Goal: Find specific page/section: Find specific page/section

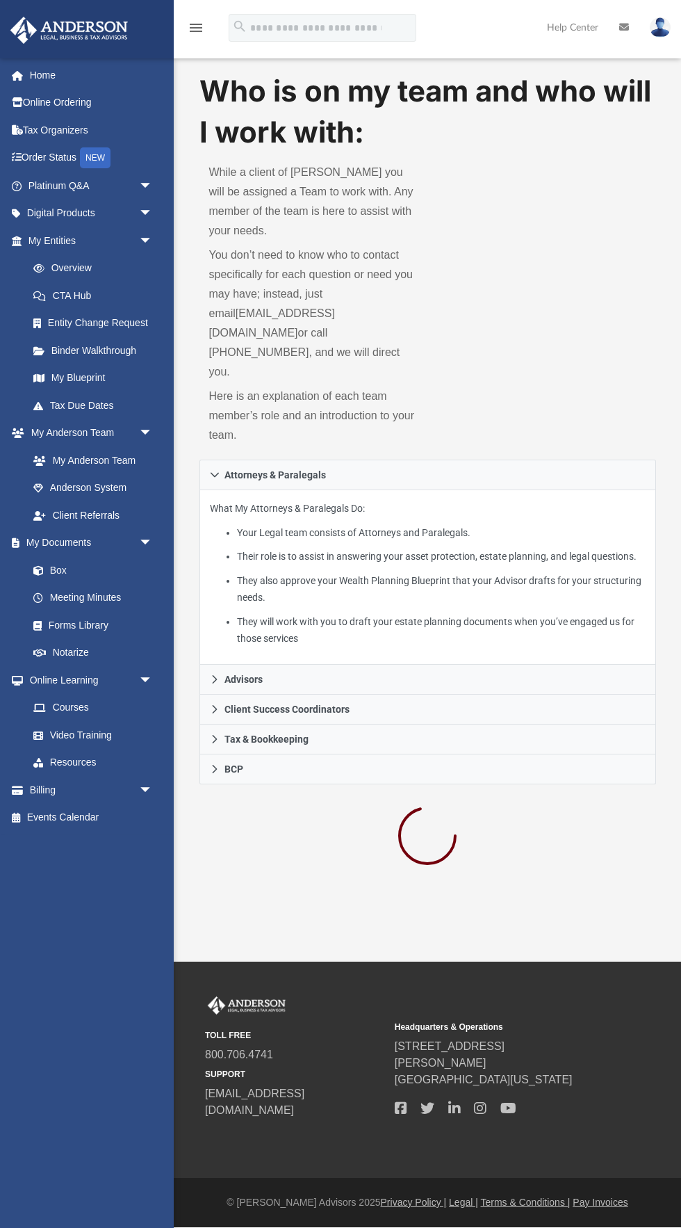
scroll to position [3, 0]
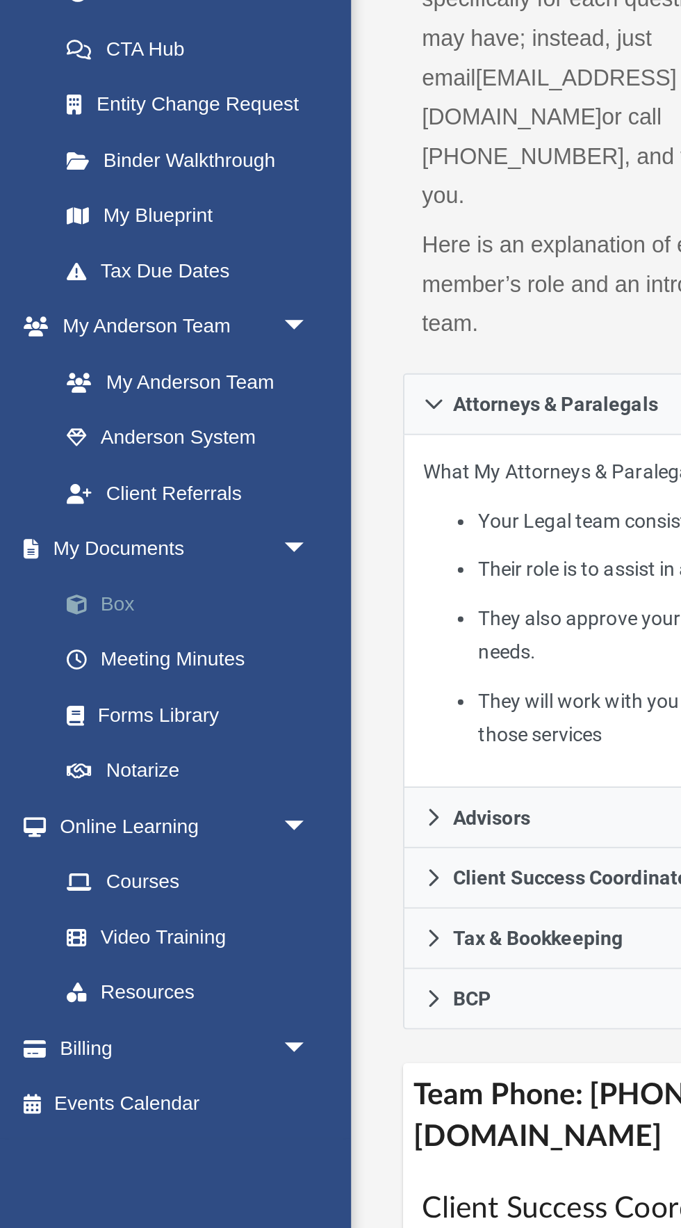
click at [60, 578] on link "Box" at bounding box center [96, 570] width 154 height 28
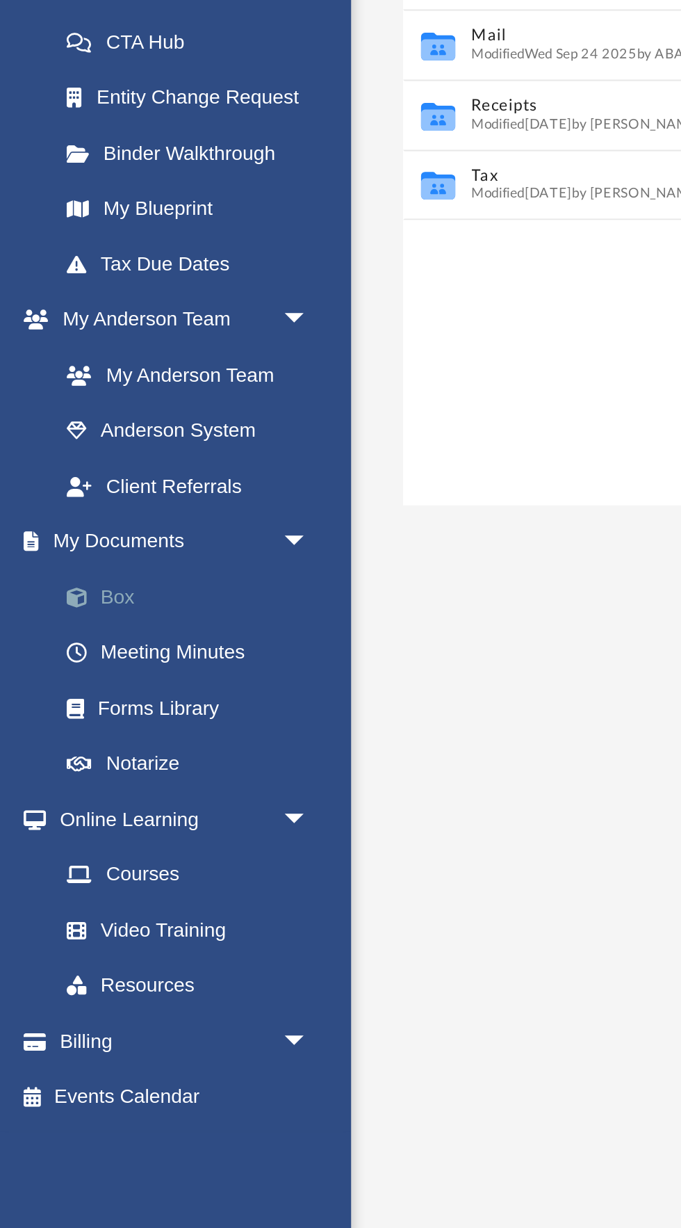
scroll to position [316, 457]
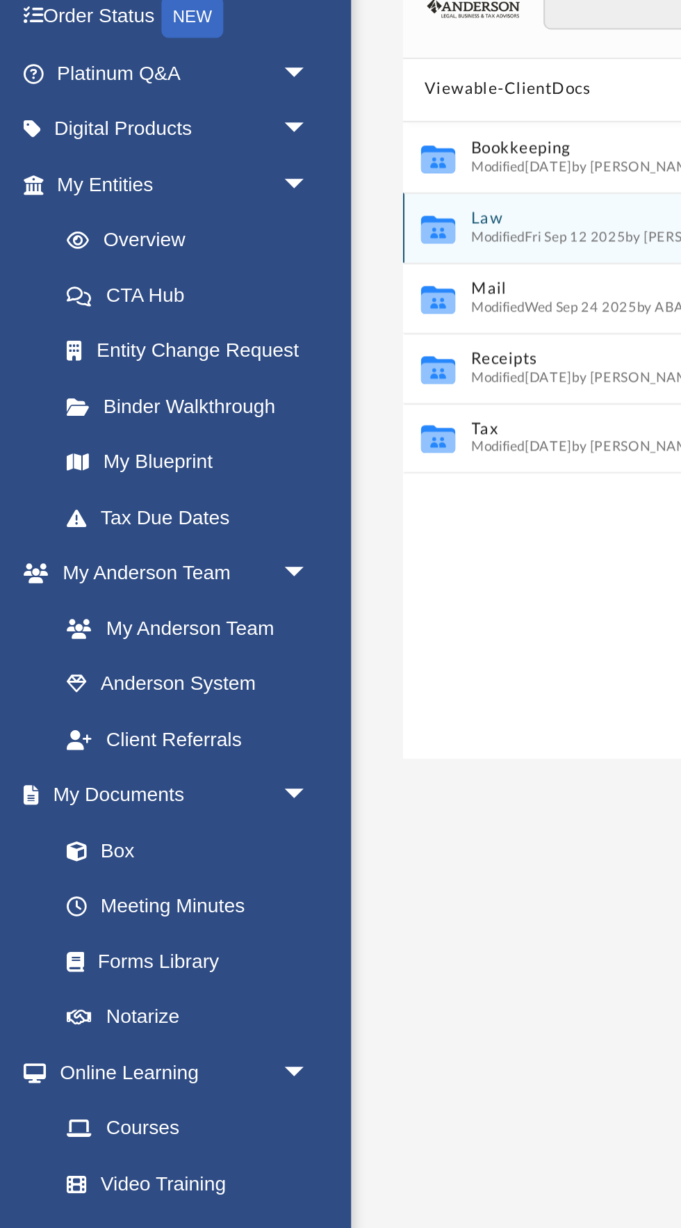
click at [236, 266] on span "Modified Fri Sep 12 2025 by Fe Fernandez" at bounding box center [303, 266] width 141 height 7
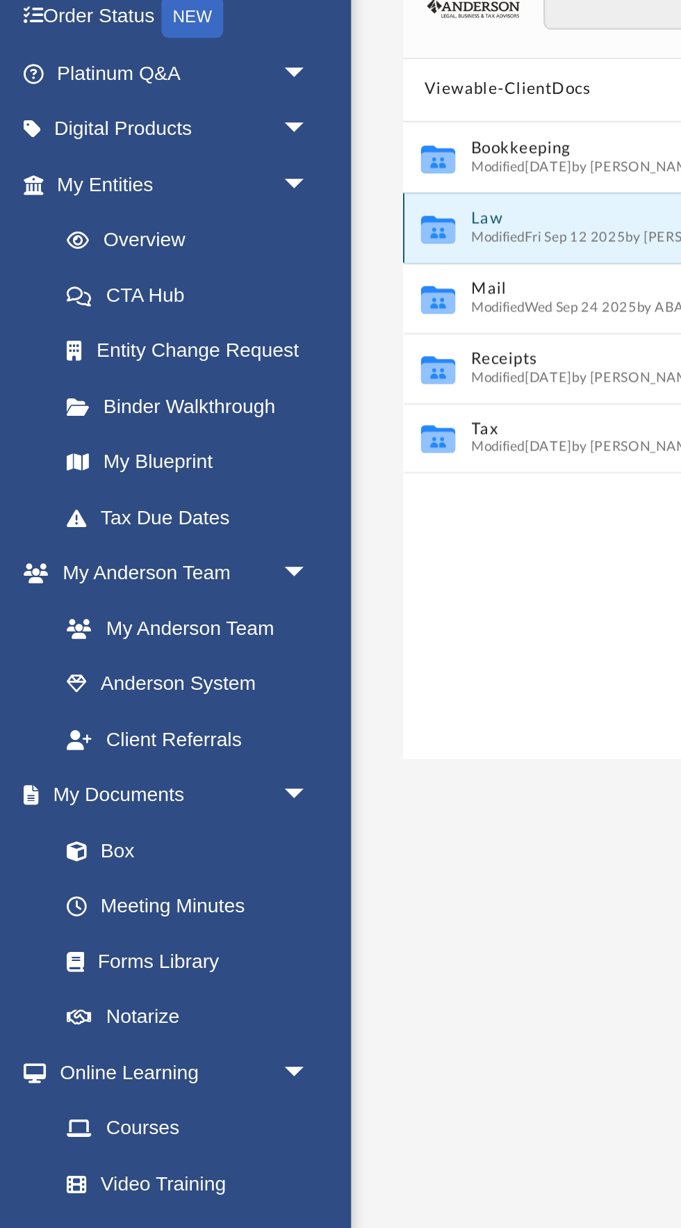
click at [220, 263] on icon "grid" at bounding box center [216, 264] width 17 height 10
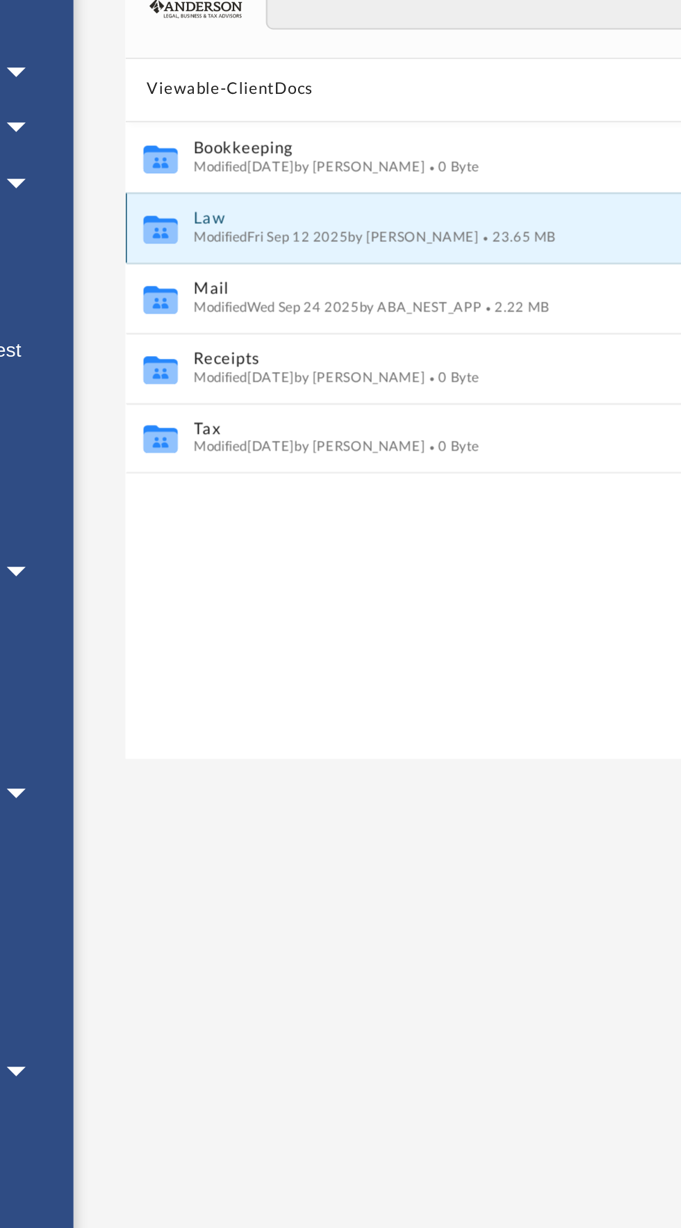
click at [244, 263] on span "Modified Fri Sep 12 2025 by Fe Fernandez" at bounding box center [303, 266] width 141 height 7
click at [234, 261] on button "Law" at bounding box center [418, 257] width 370 height 9
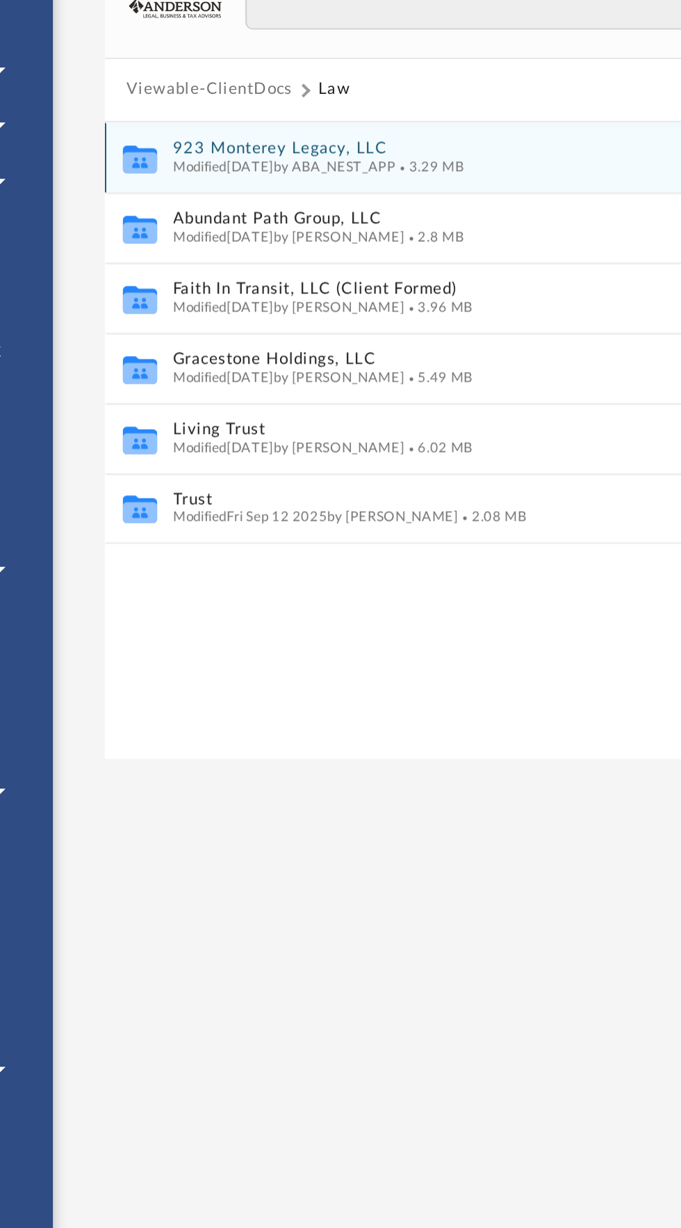
click at [282, 218] on button "923 Monterey Legacy, LLC" at bounding box center [418, 222] width 370 height 9
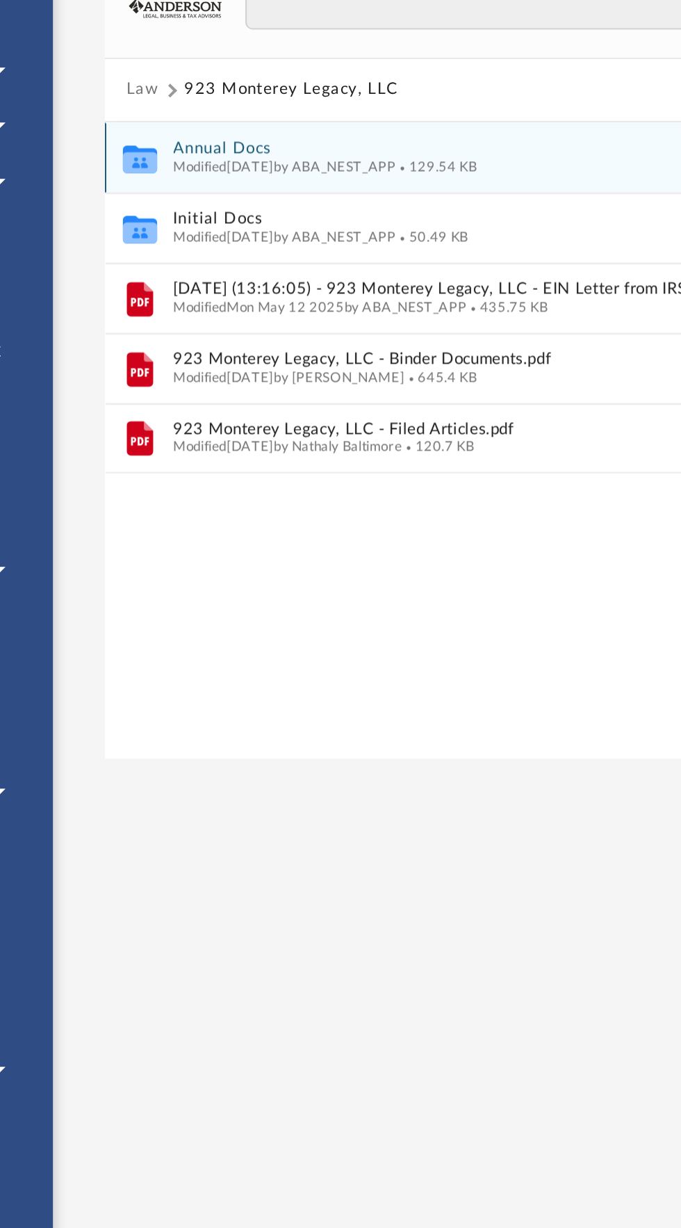
click at [223, 229] on icon "grid" at bounding box center [216, 230] width 17 height 10
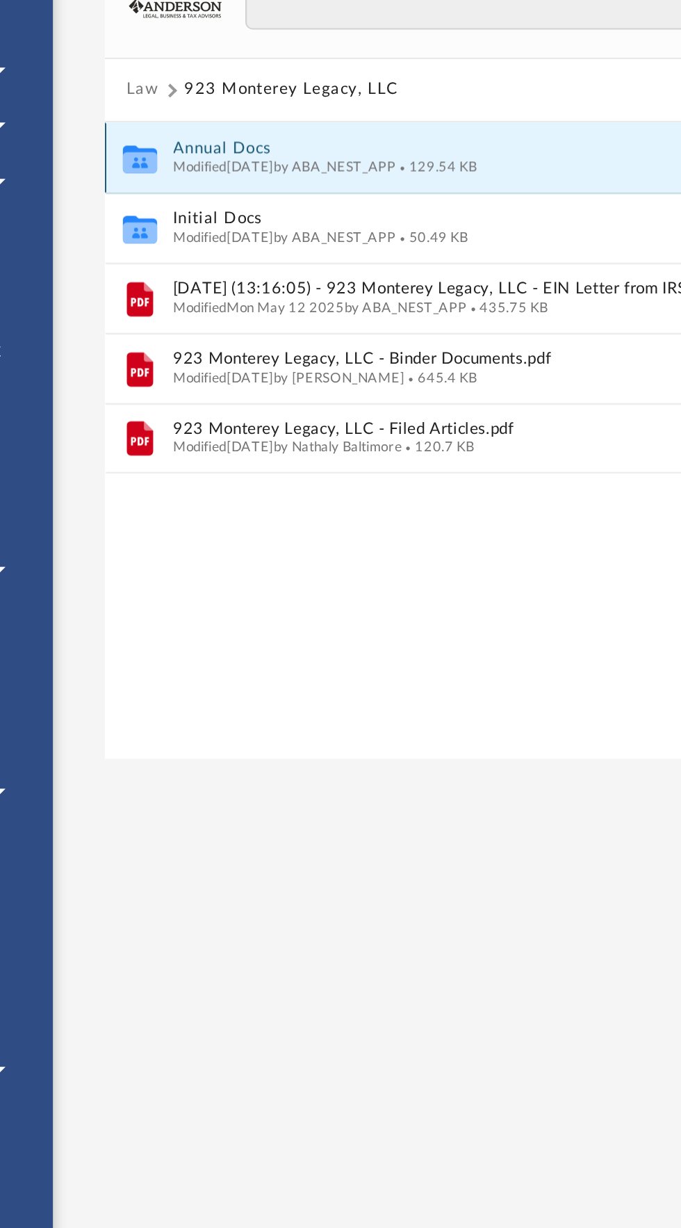
click at [209, 226] on icon "grid" at bounding box center [216, 230] width 17 height 10
click at [213, 229] on icon "grid" at bounding box center [216, 230] width 17 height 10
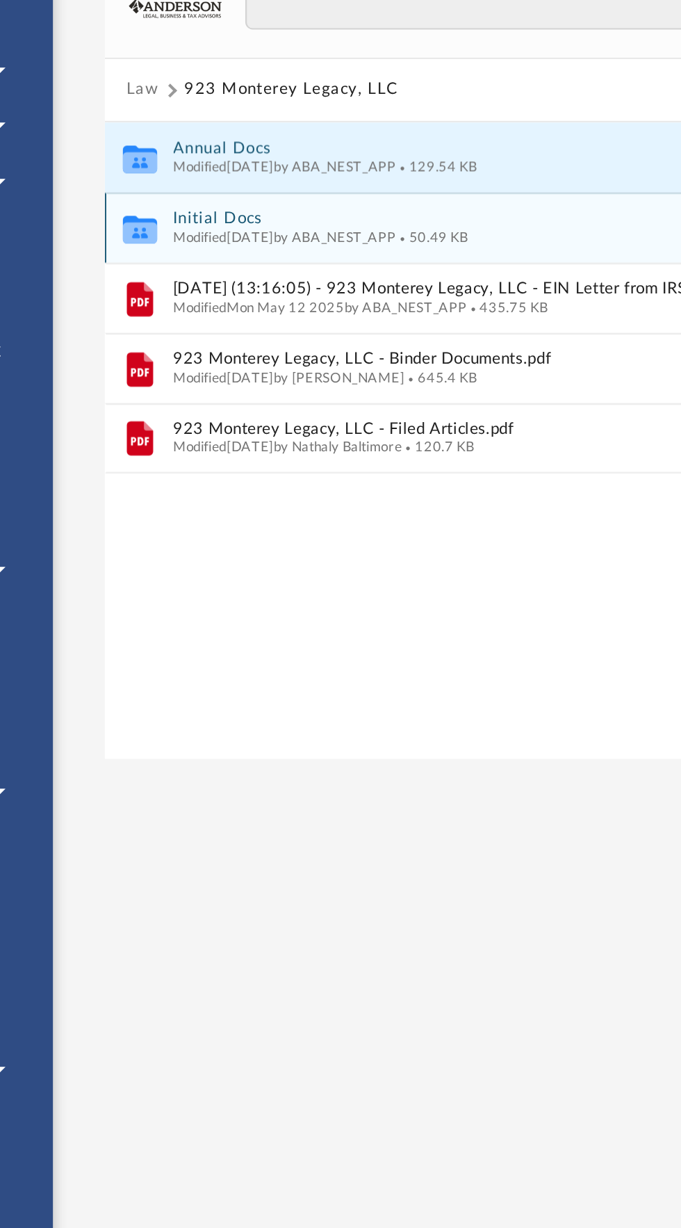
click at [217, 263] on icon "grid" at bounding box center [216, 264] width 17 height 10
